Goal: Communication & Community: Answer question/provide support

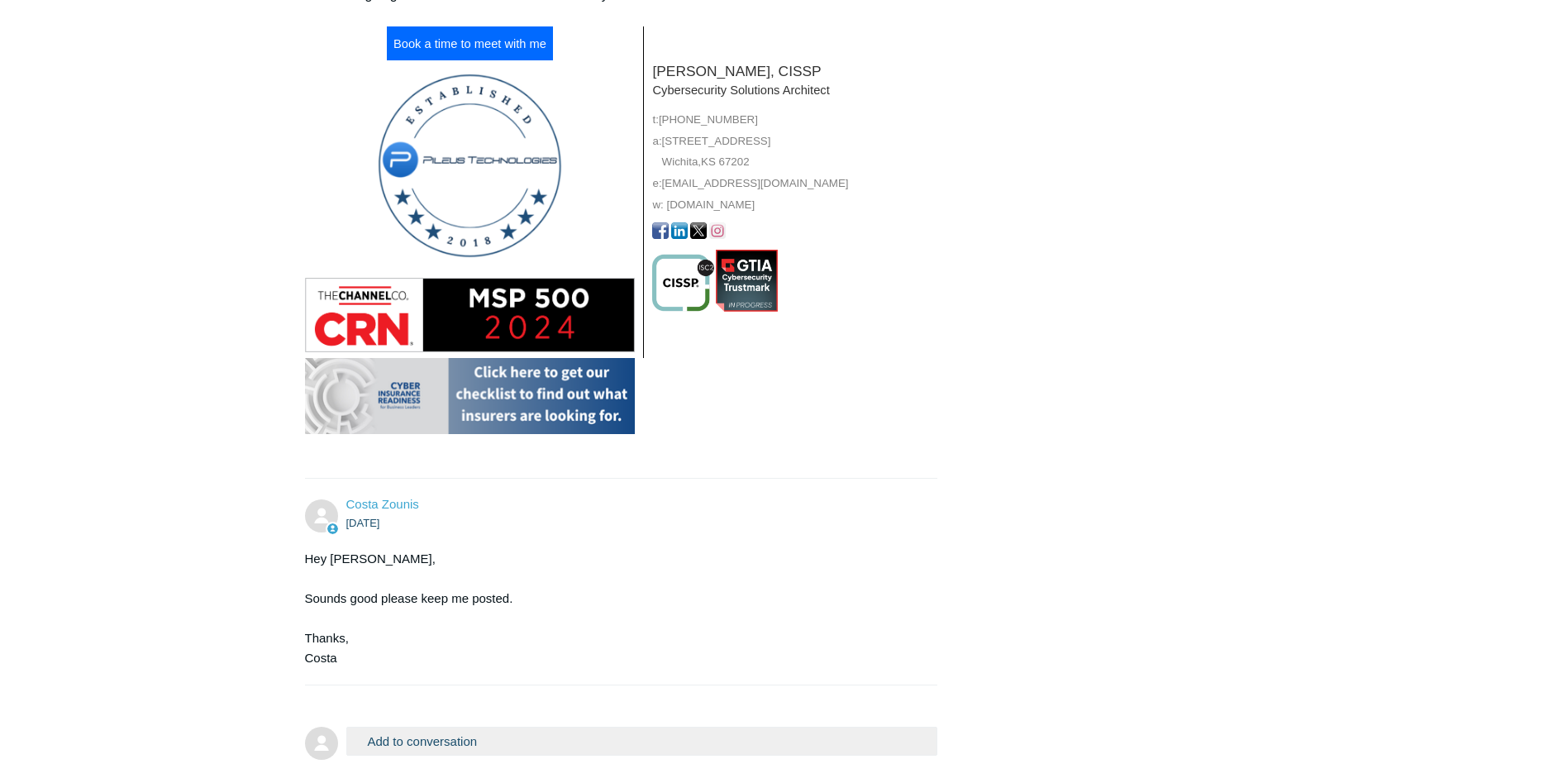
scroll to position [3212, 0]
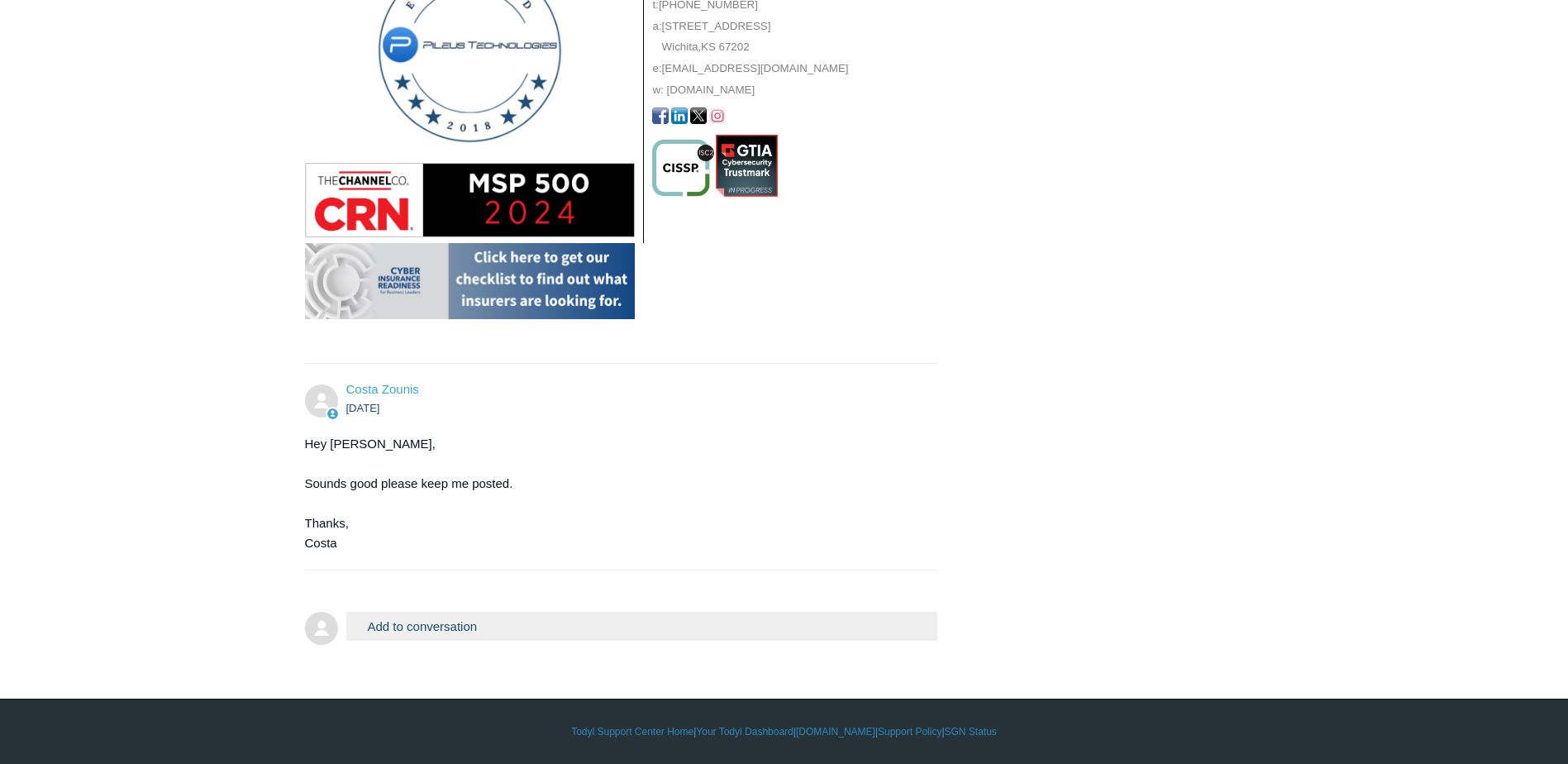
click at [436, 626] on button "Add to conversation" at bounding box center [642, 626] width 591 height 29
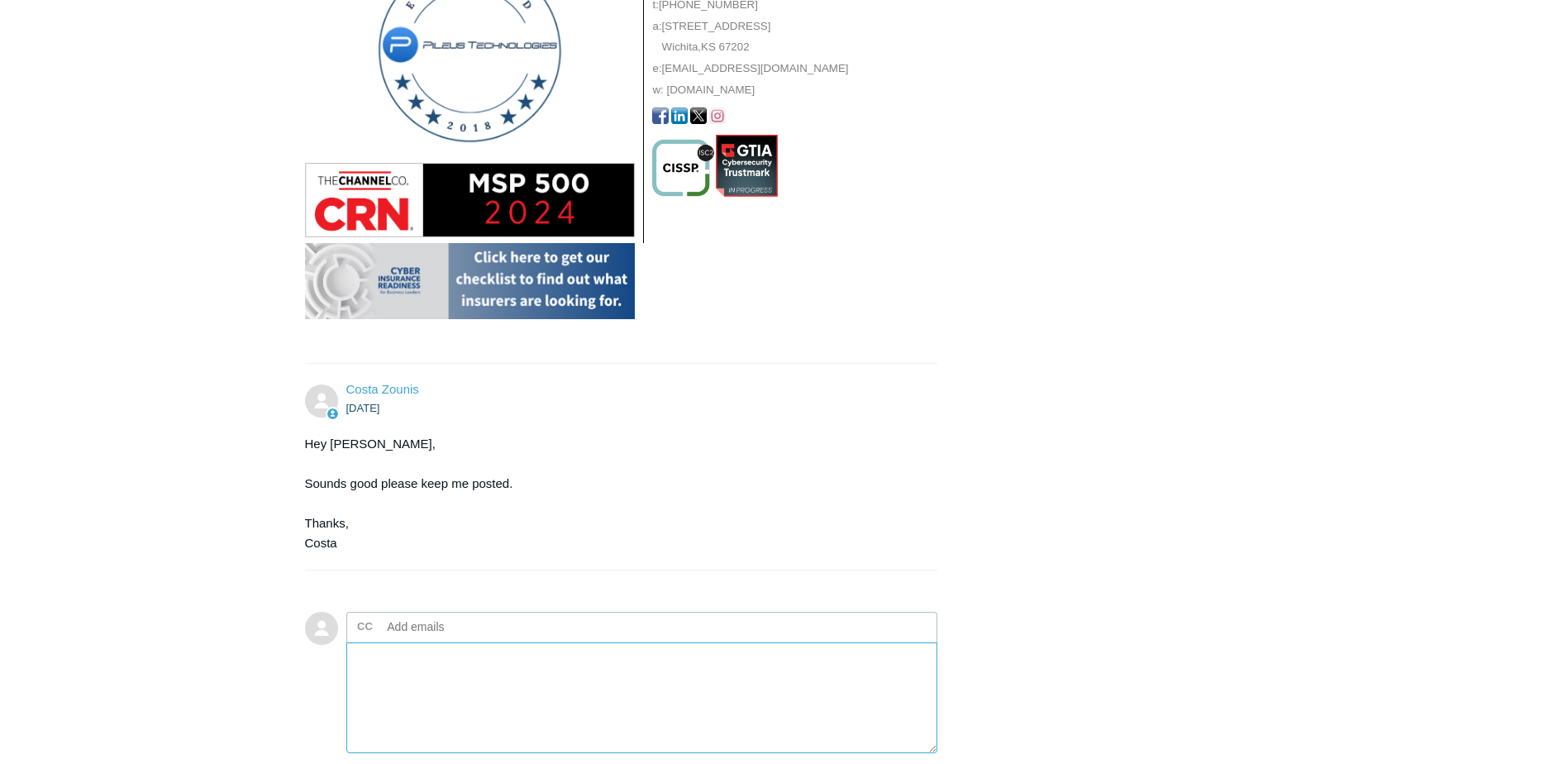
click at [441, 662] on textarea "Add your reply" at bounding box center [642, 698] width 591 height 112
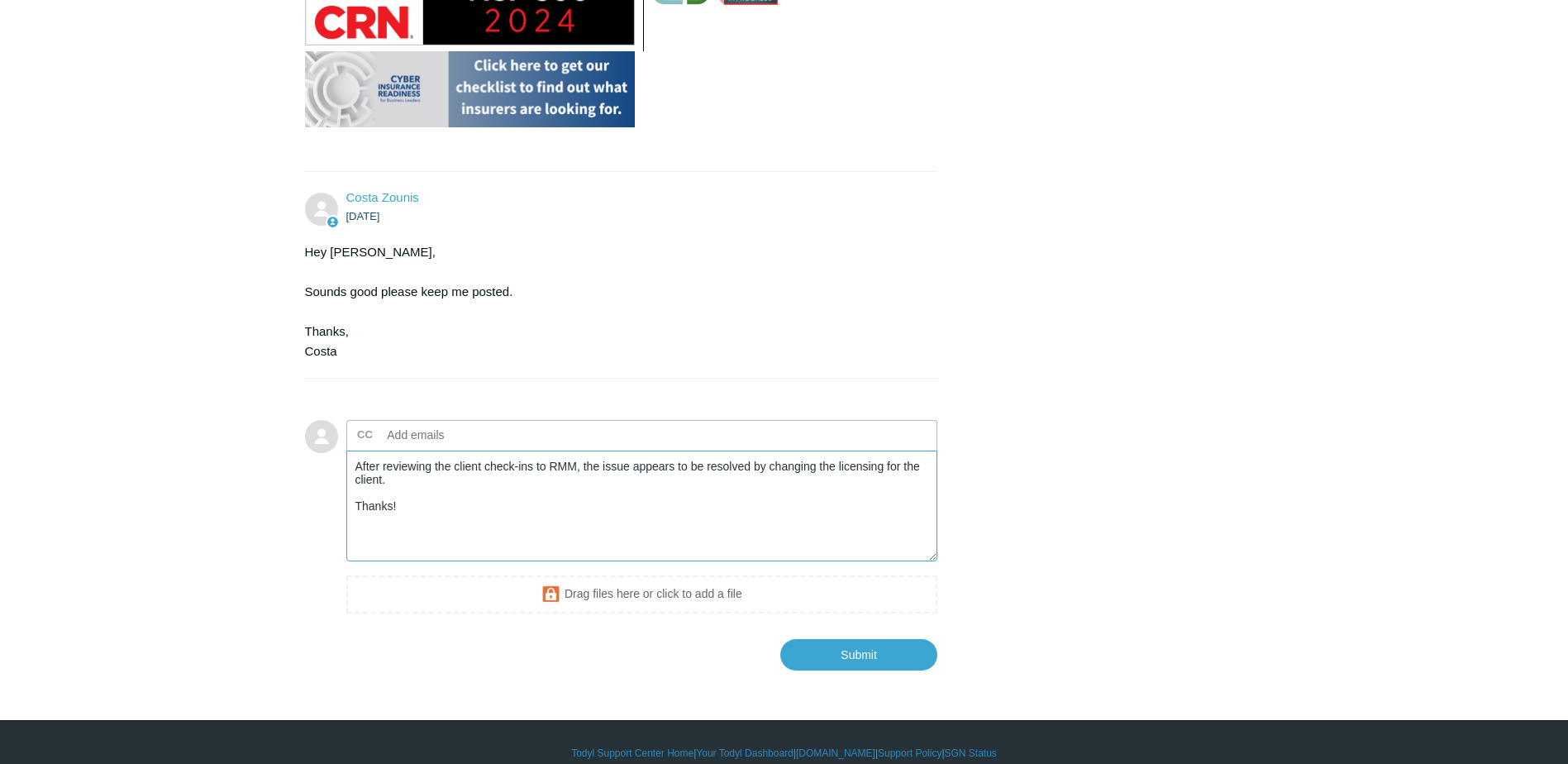
scroll to position [3425, 0]
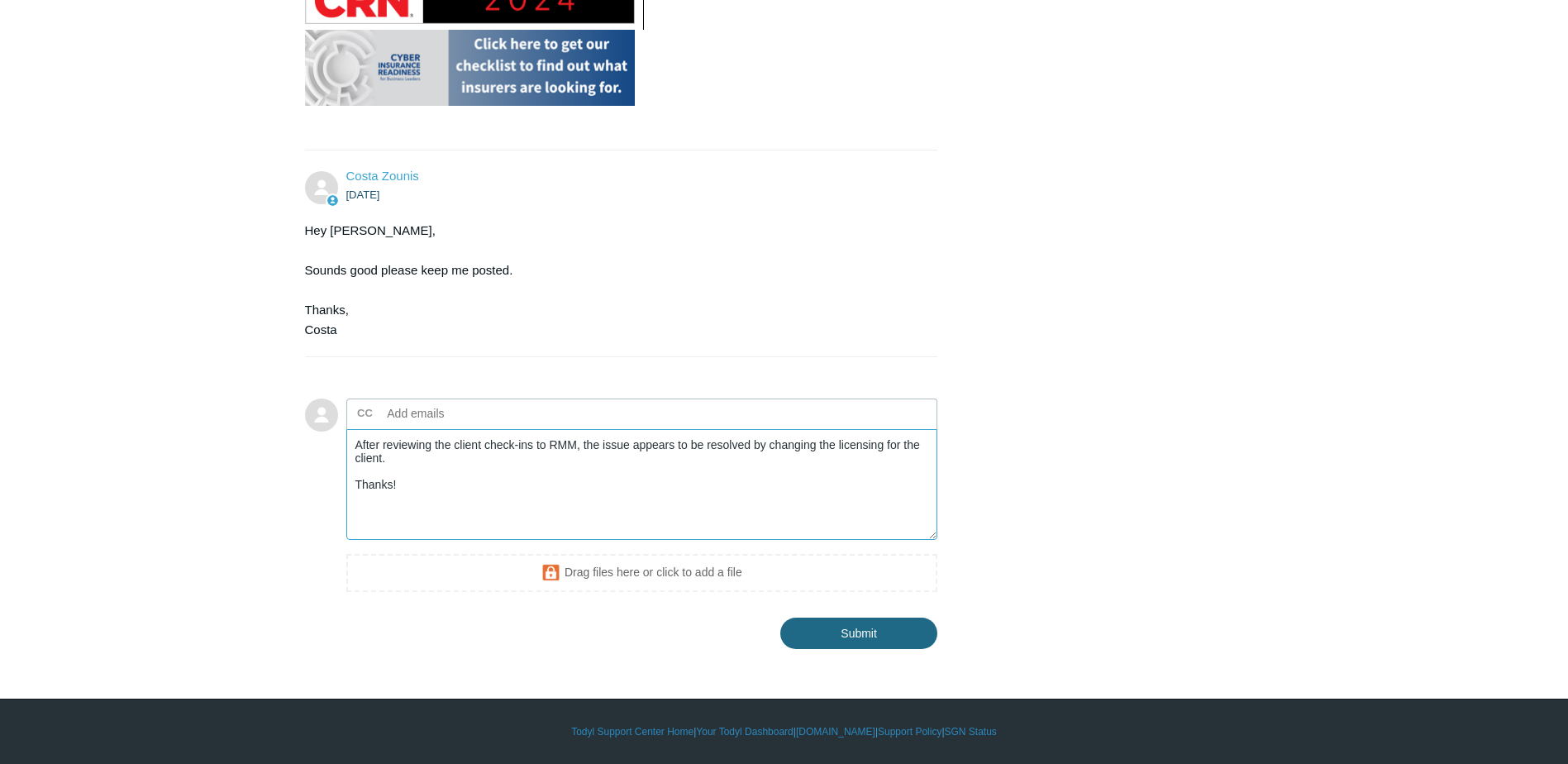
type textarea "After reviewing the client check-ins to RMM, the issue appears to be resolved b…"
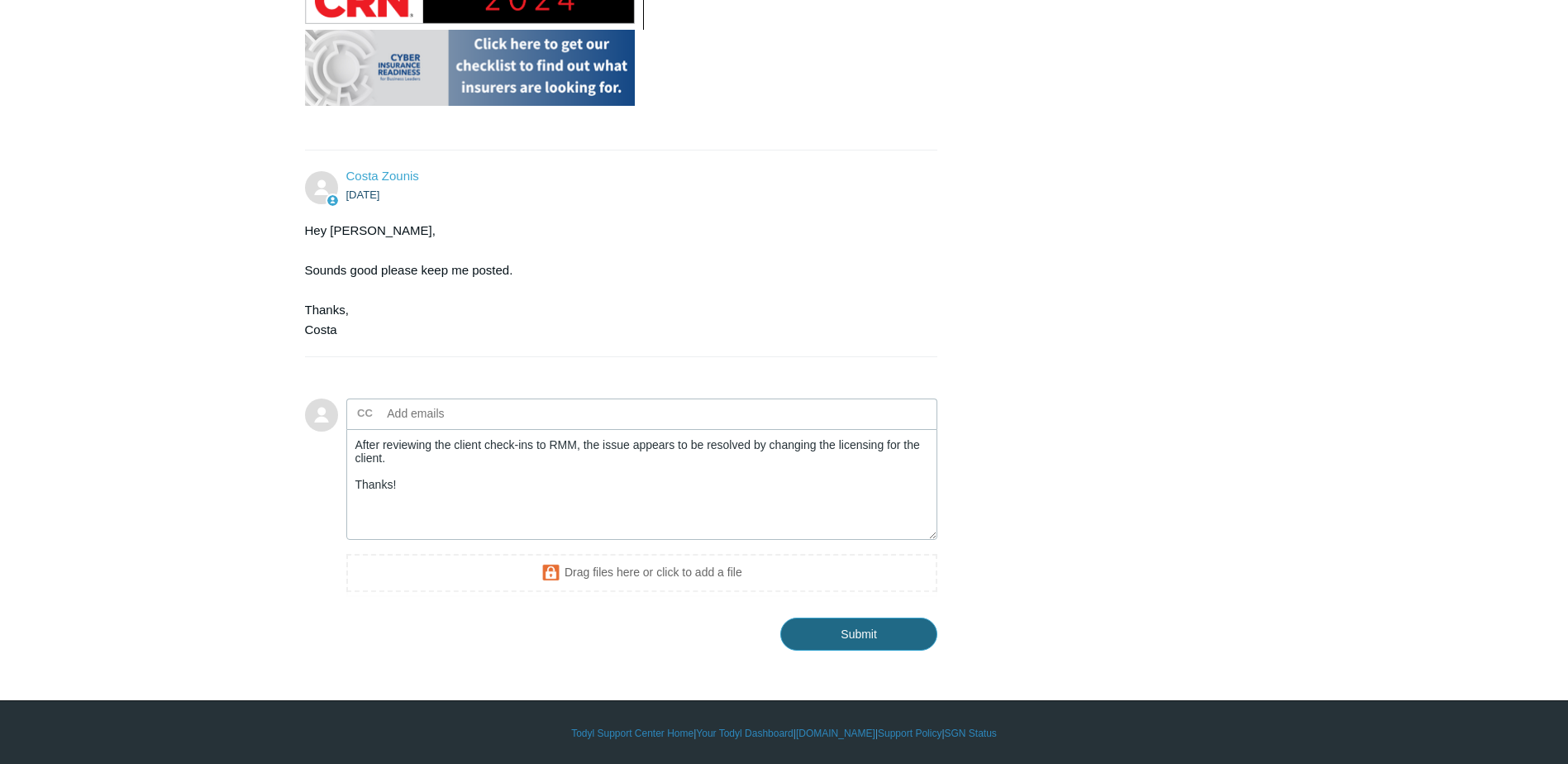
click at [850, 634] on input "Submit" at bounding box center [859, 634] width 157 height 33
